Goal: Navigation & Orientation: Find specific page/section

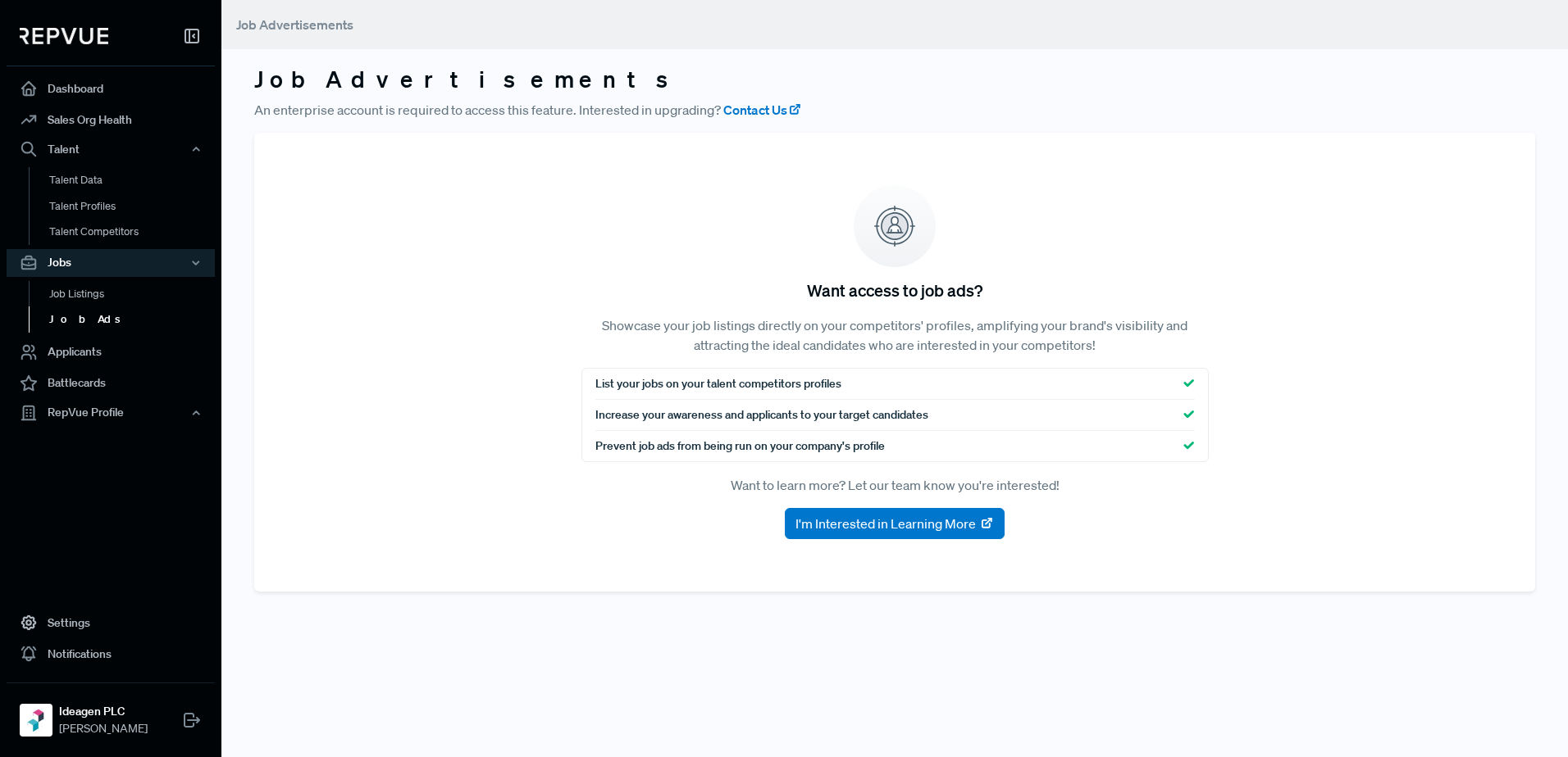
click at [102, 320] on link "Job Ads" at bounding box center [132, 320] width 208 height 27
click at [114, 291] on link "Job Listings" at bounding box center [132, 295] width 208 height 27
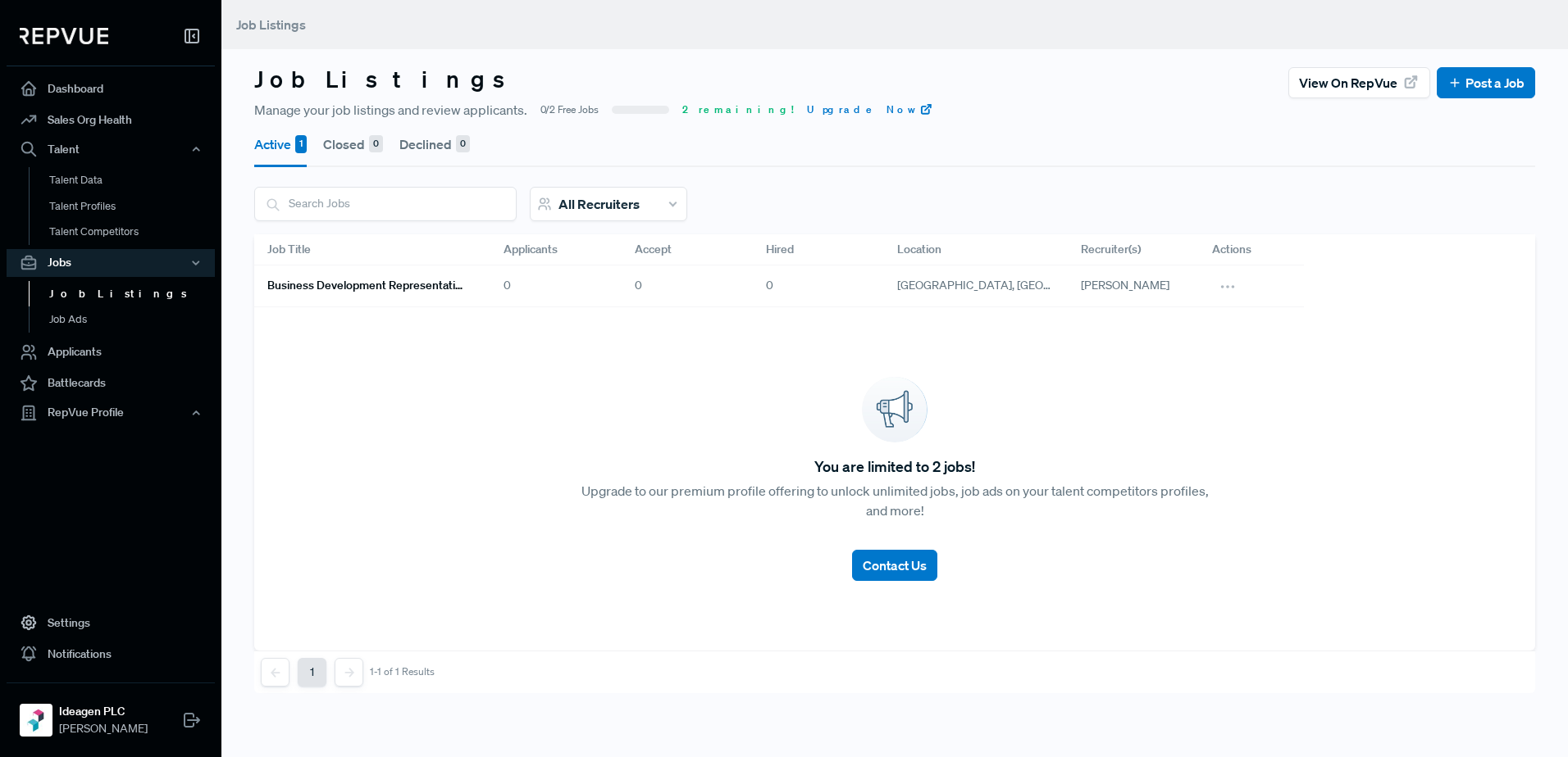
click at [441, 291] on h6 "Business Development Representative" at bounding box center [365, 285] width 197 height 14
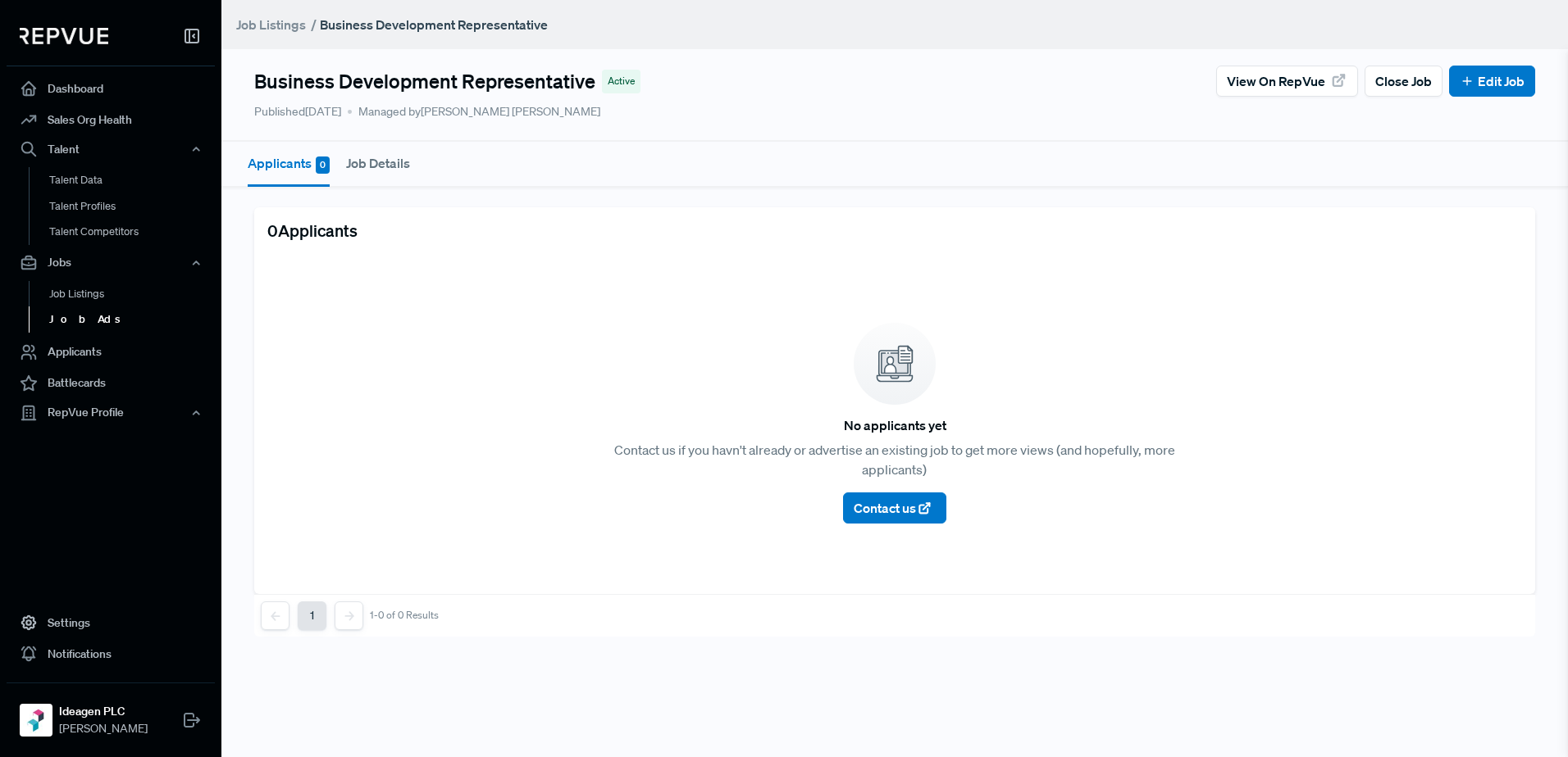
click at [113, 306] on link "Job Ads" at bounding box center [132, 320] width 208 height 27
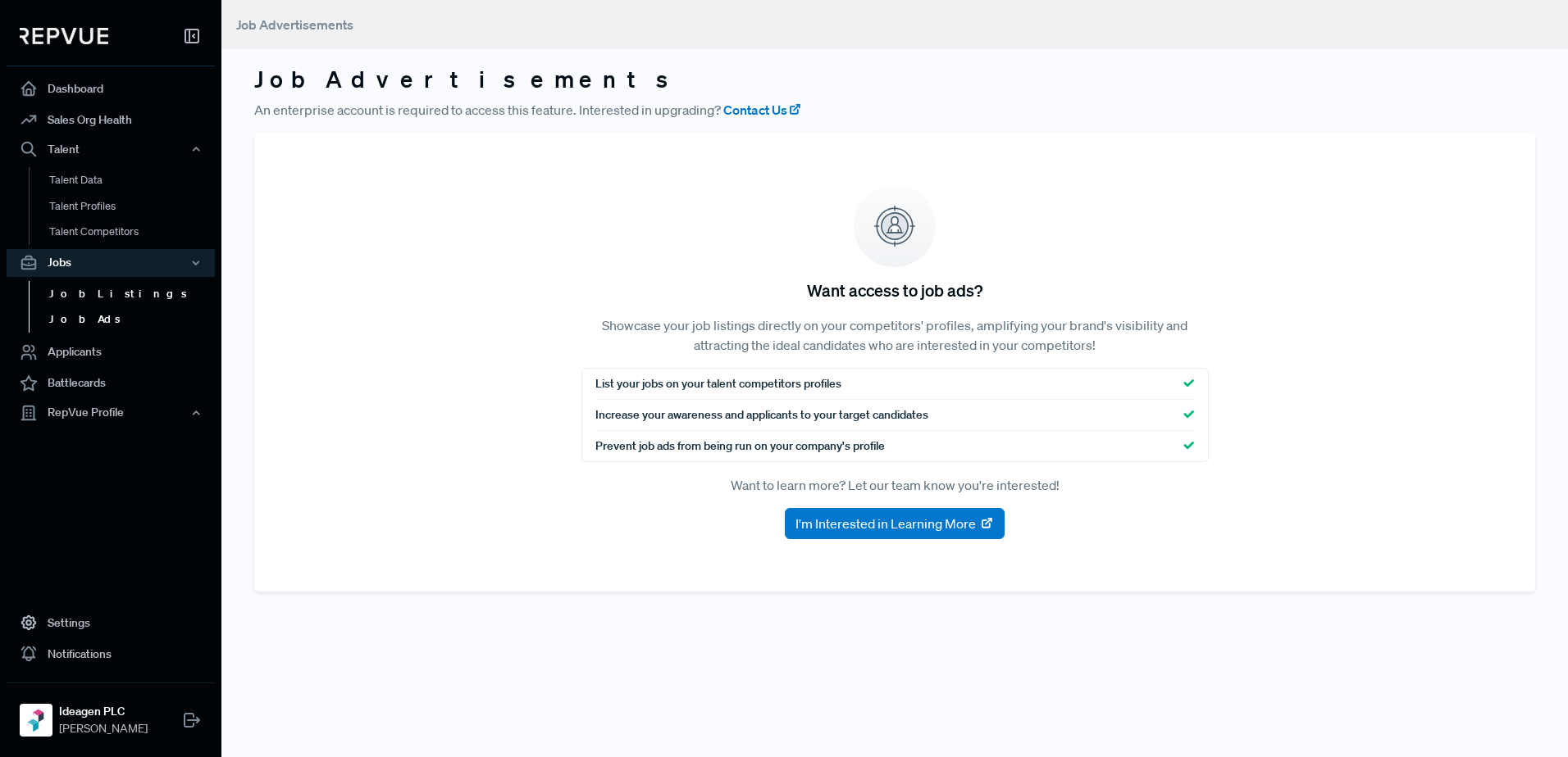
click at [108, 294] on link "Job Listings" at bounding box center [132, 295] width 208 height 27
